Goal: Information Seeking & Learning: Learn about a topic

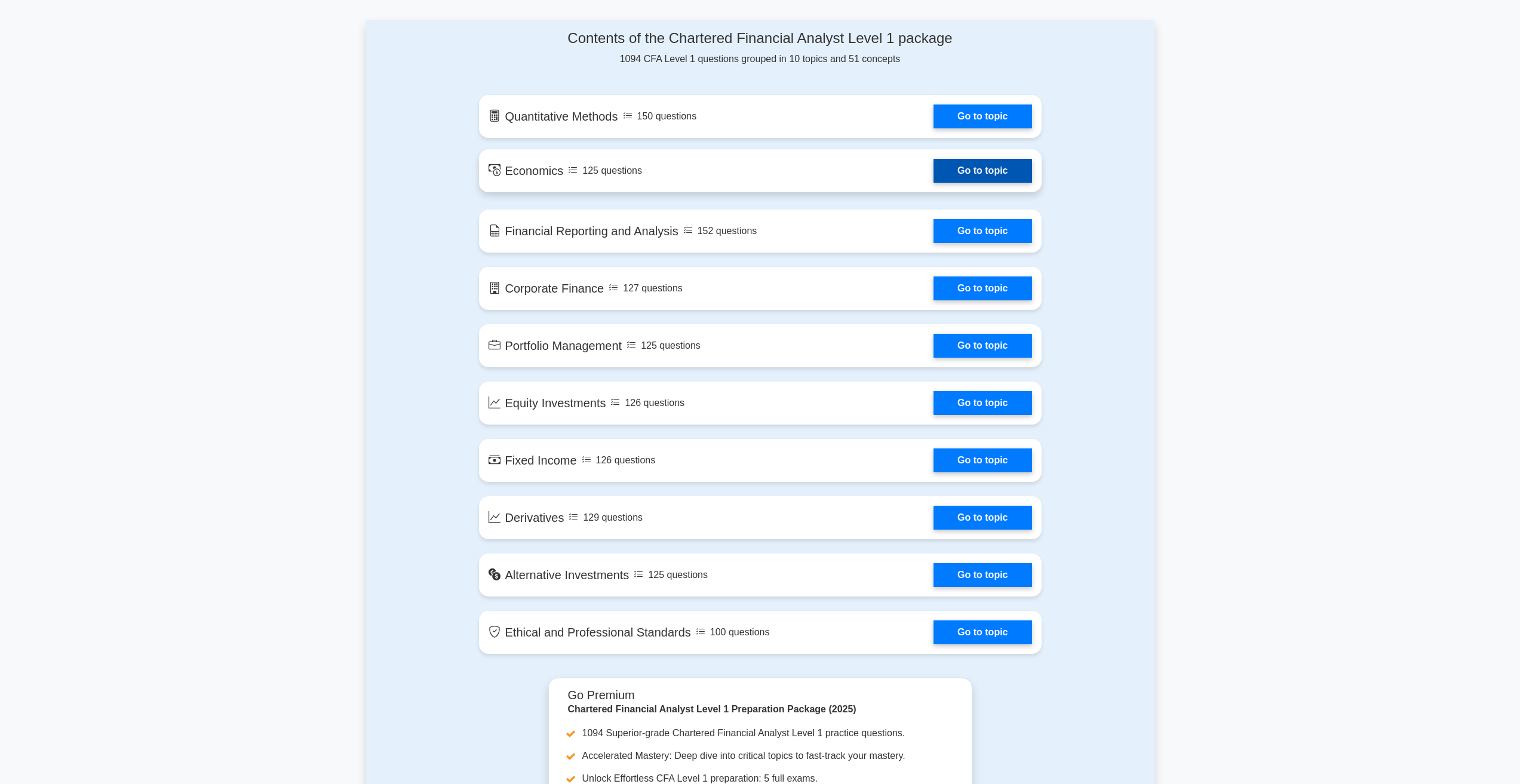
scroll to position [478, 0]
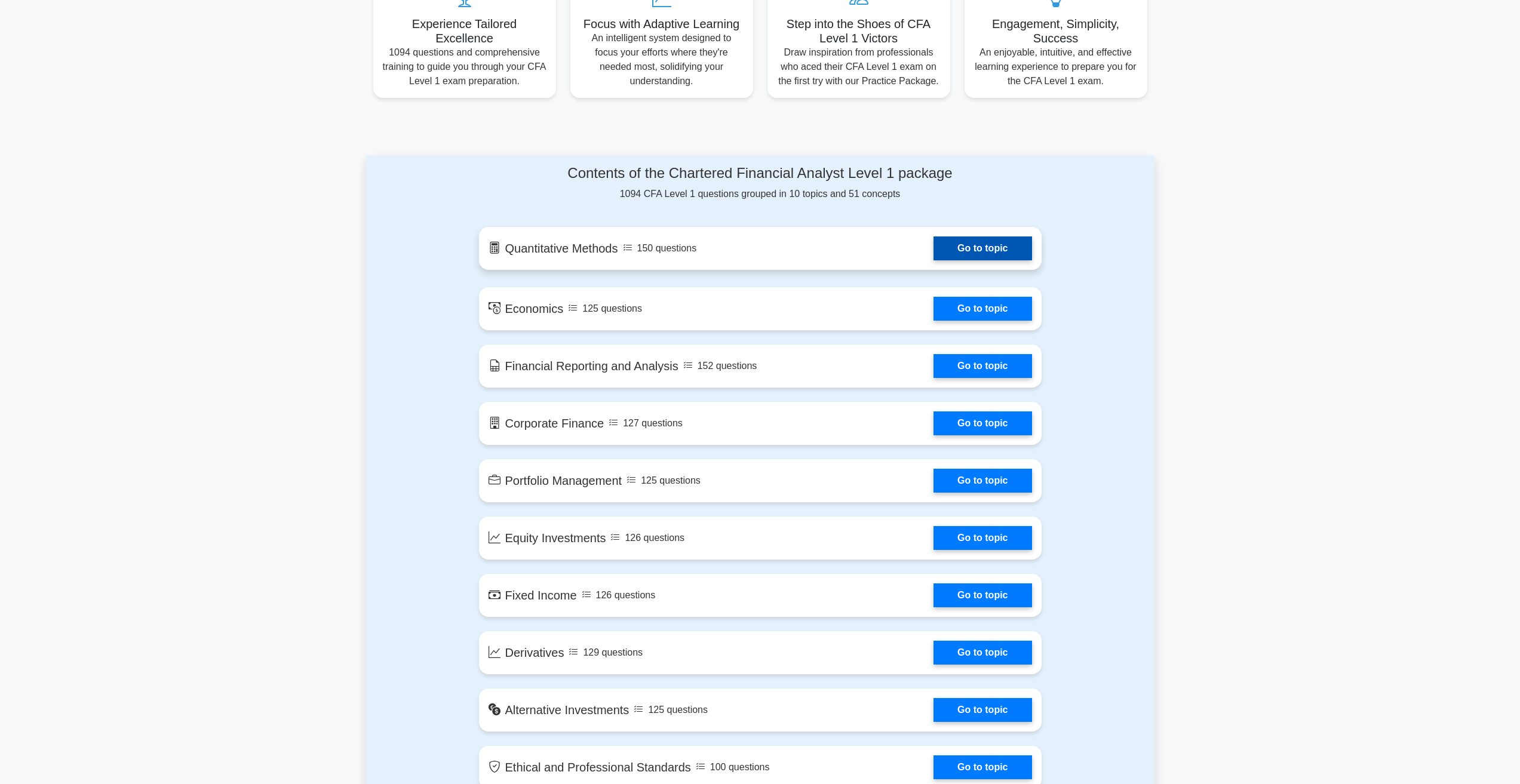
click at [1017, 244] on link "Go to topic" at bounding box center [982, 248] width 98 height 24
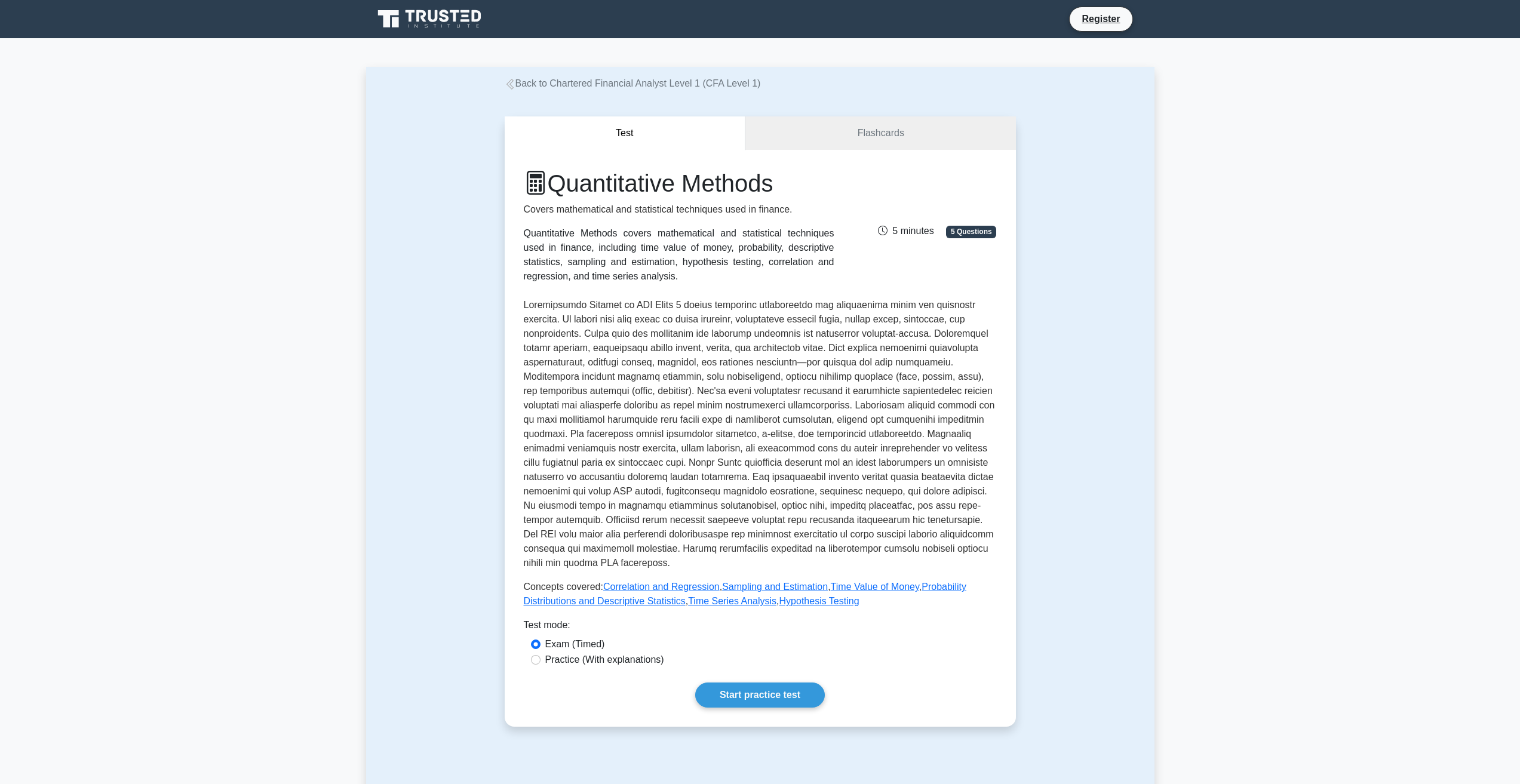
click at [643, 658] on label "Practice (With explanations)" at bounding box center [605, 660] width 119 height 14
click at [540, 658] on input "Practice (With explanations)" at bounding box center [536, 660] width 9 height 9
radio input "true"
drag, startPoint x: 643, startPoint y: 658, endPoint x: 731, endPoint y: 697, distance: 96.3
click at [731, 697] on link "Start practice test" at bounding box center [760, 695] width 130 height 25
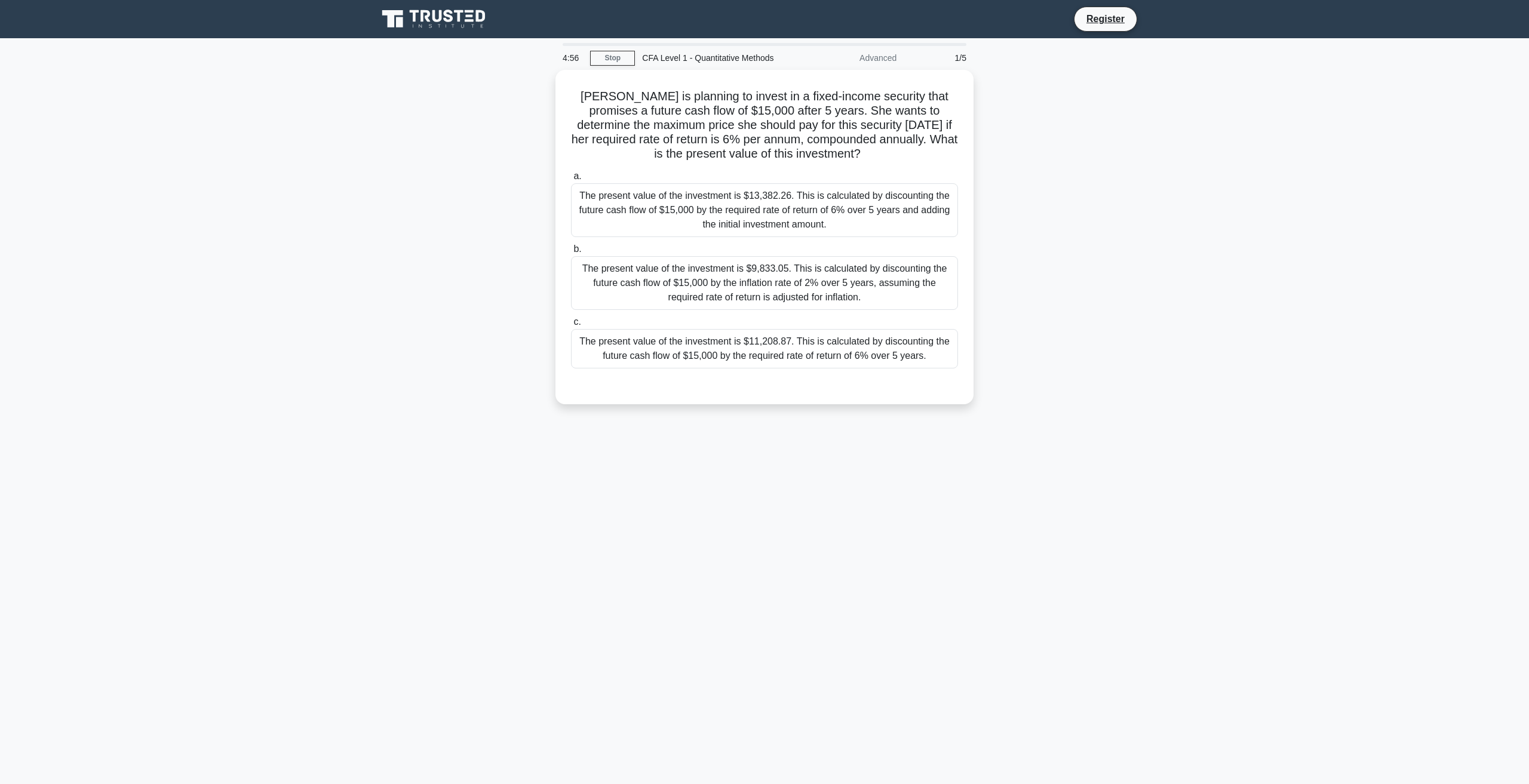
click at [1040, 339] on div "Sarah is planning to invest in a fixed-income security that promises a future c…" at bounding box center [764, 244] width 788 height 349
